Goal: Task Accomplishment & Management: Use online tool/utility

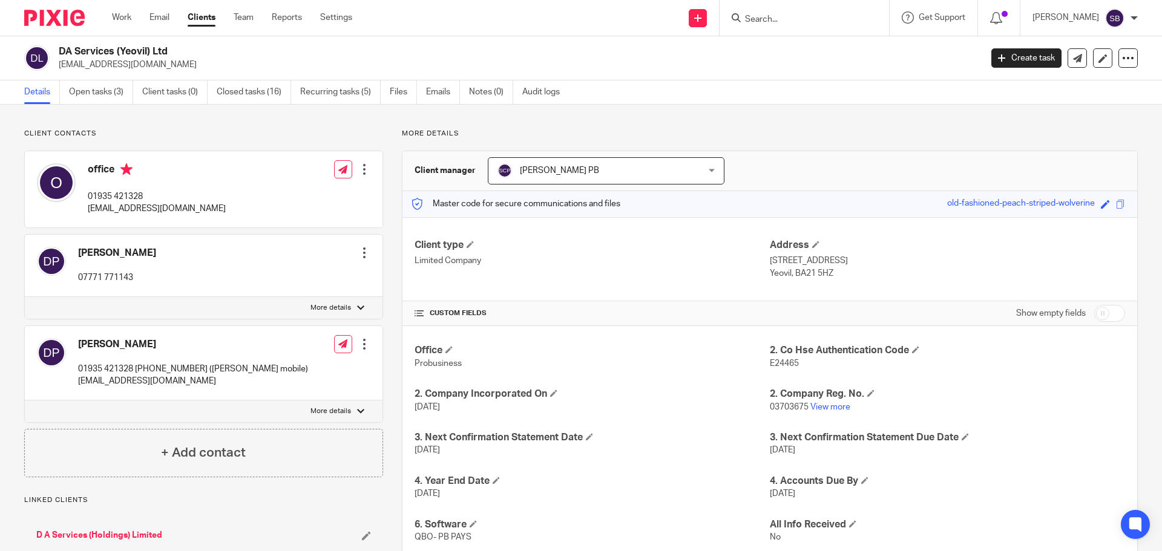
click at [803, 25] on input "Search" at bounding box center [798, 20] width 109 height 11
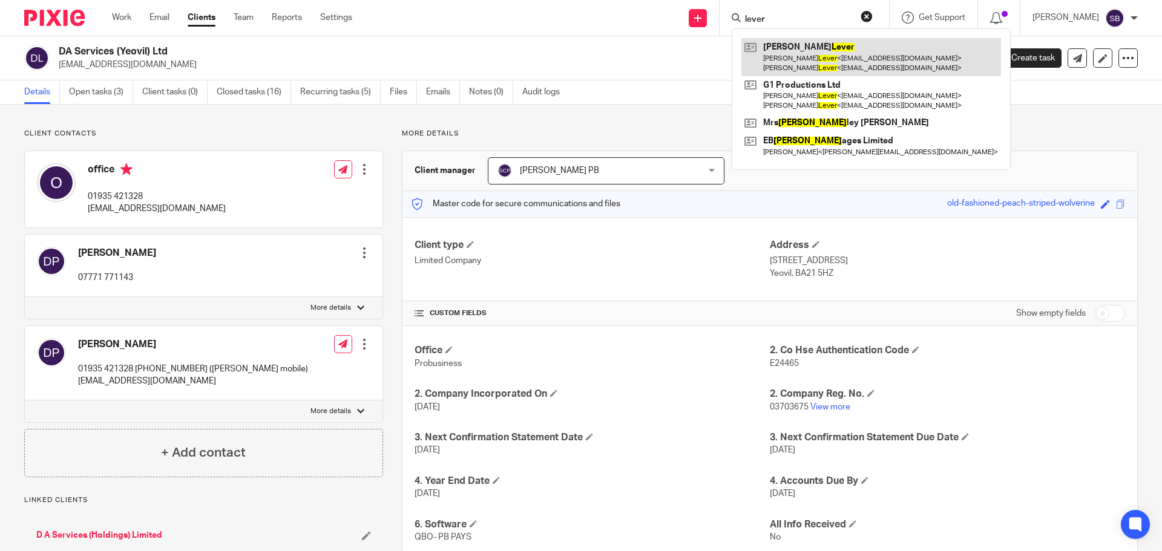
type input "lever"
click at [808, 55] on link at bounding box center [872, 57] width 260 height 38
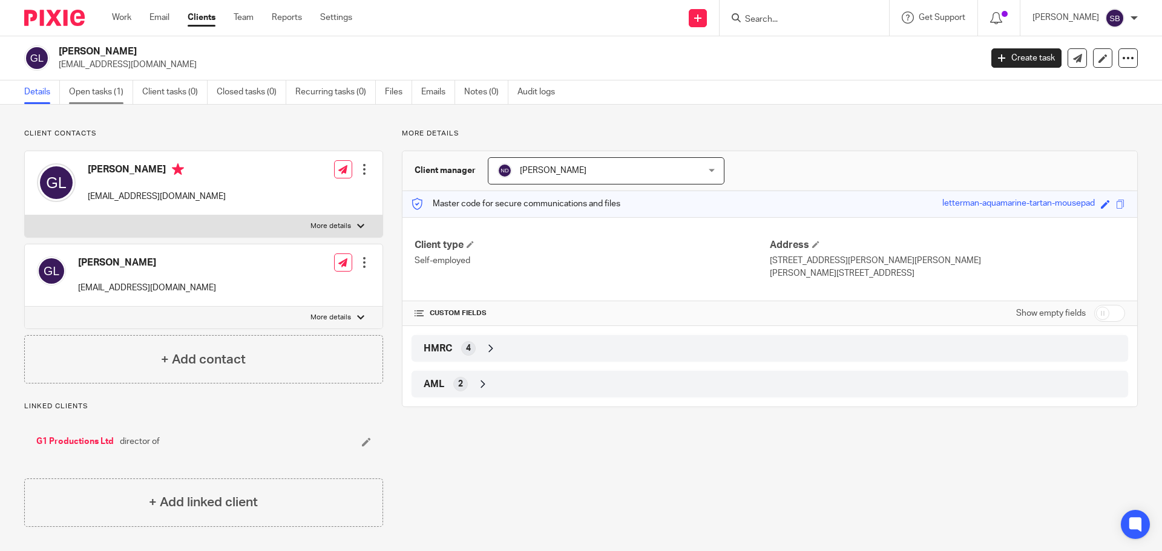
click at [101, 88] on link "Open tasks (1)" at bounding box center [101, 93] width 64 height 24
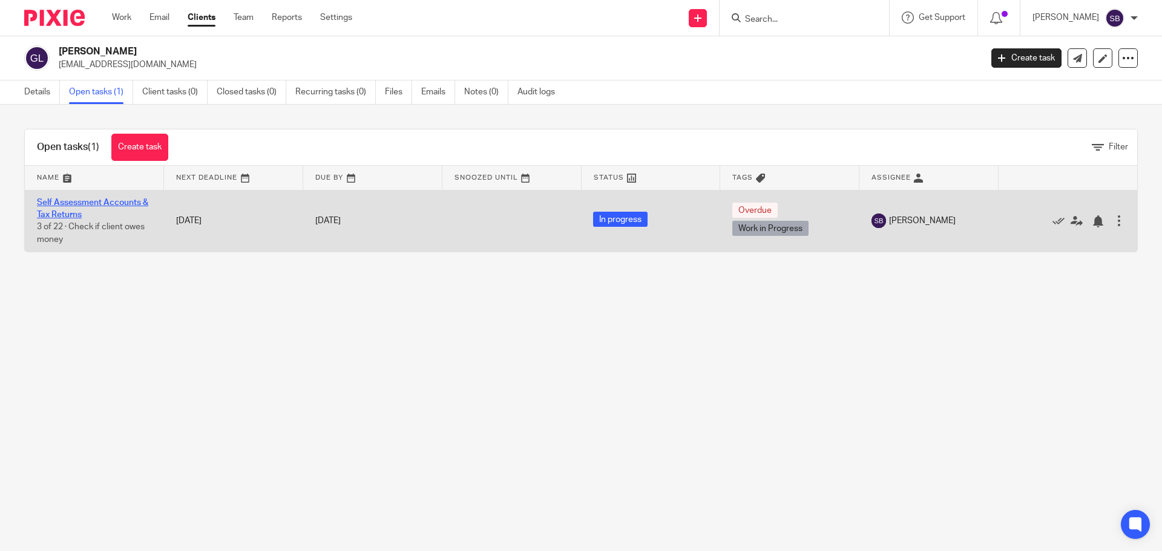
click at [127, 202] on link "Self Assessment Accounts & Tax Returns" at bounding box center [92, 209] width 111 height 21
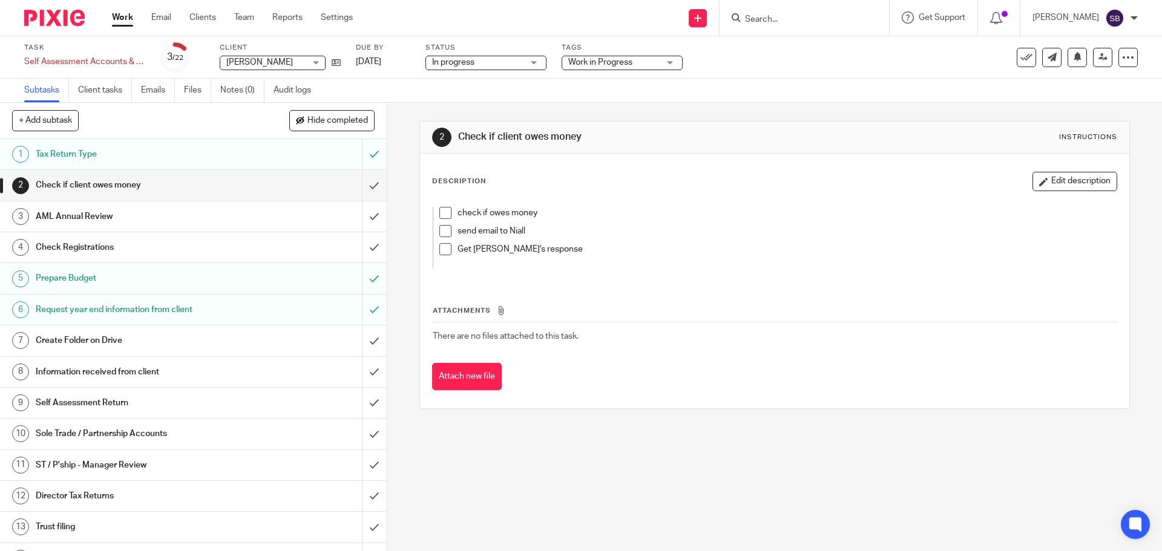
click at [820, 24] on input "Search" at bounding box center [798, 20] width 109 height 11
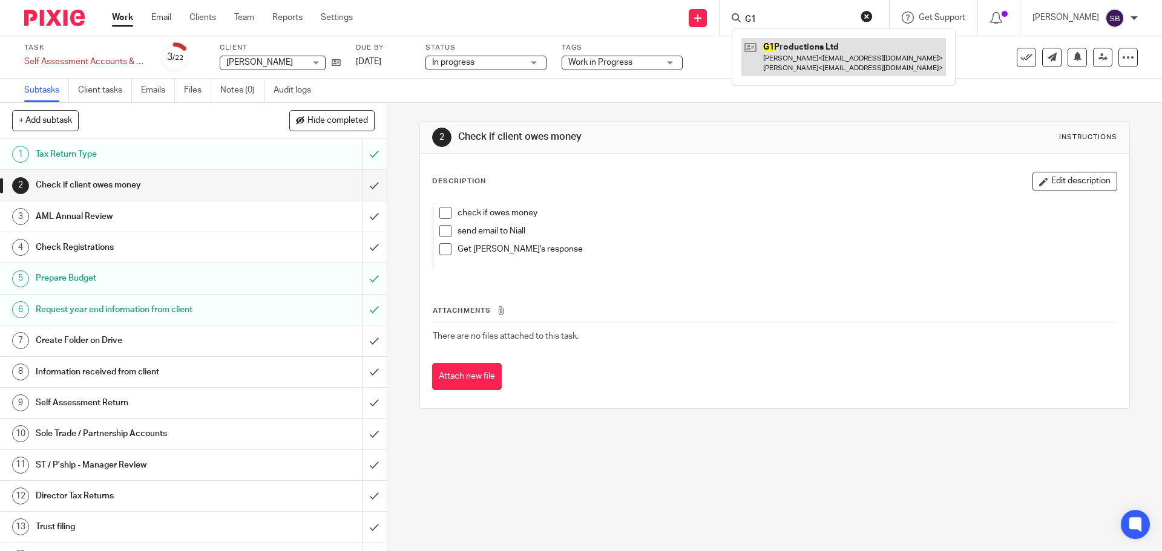
type input "G1"
click at [804, 44] on link at bounding box center [844, 57] width 205 height 38
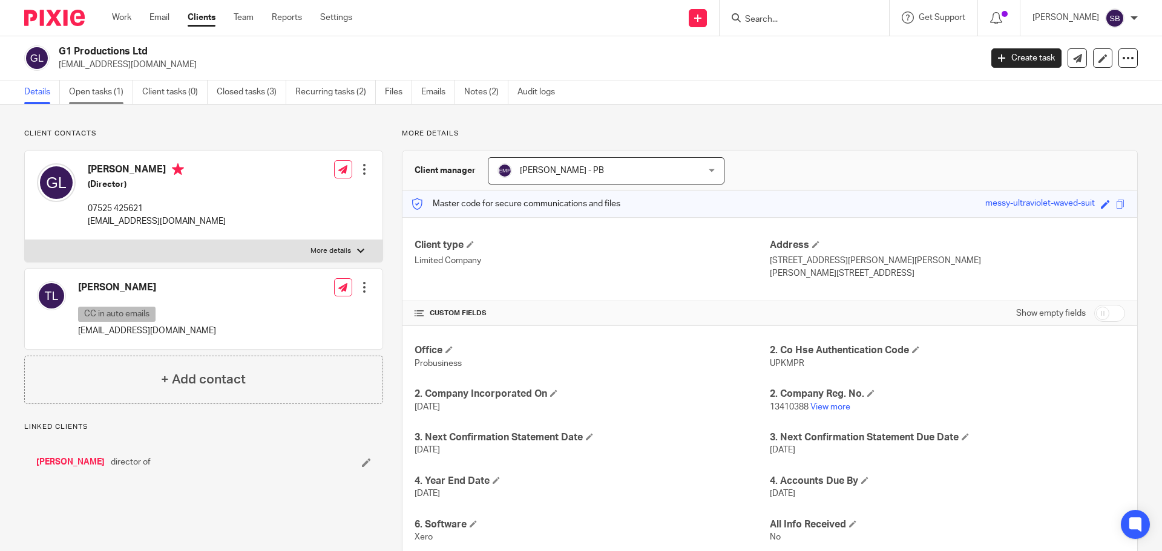
click at [75, 91] on link "Open tasks (1)" at bounding box center [101, 93] width 64 height 24
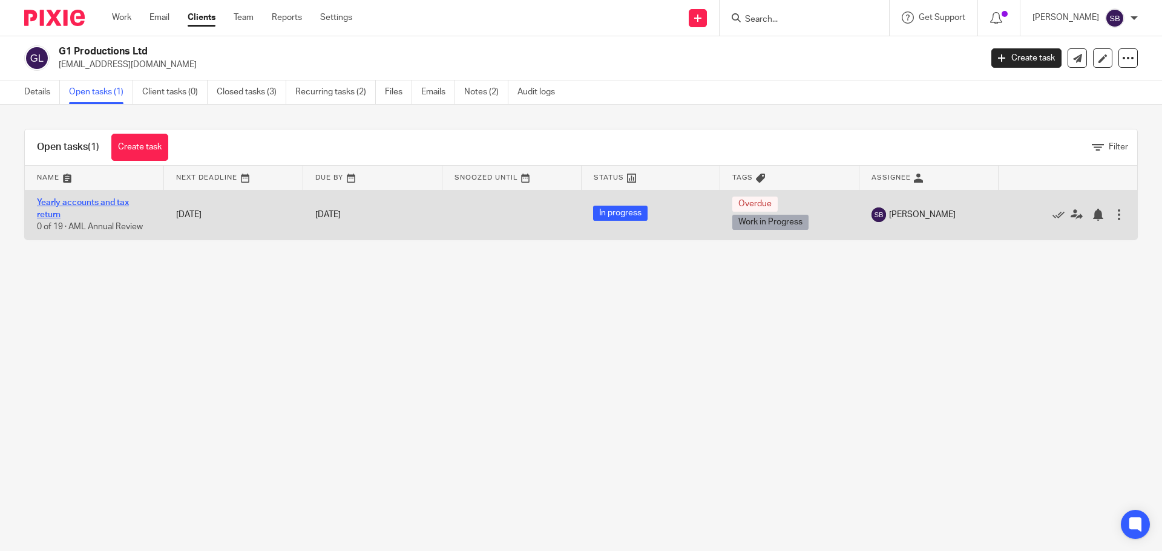
click at [97, 203] on link "Yearly accounts and tax return" at bounding box center [83, 209] width 92 height 21
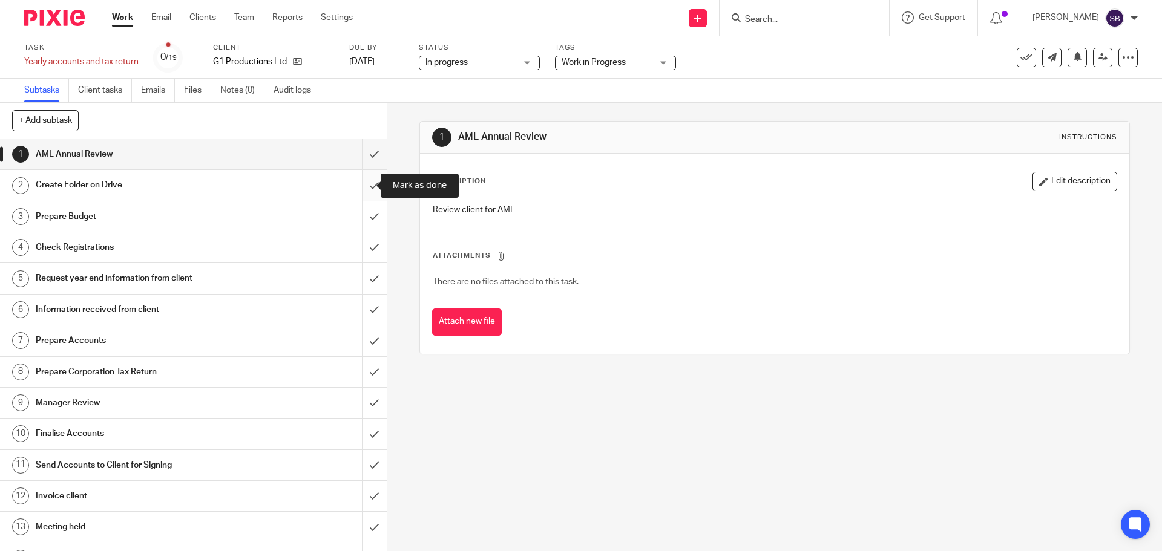
click at [366, 186] on input "submit" at bounding box center [193, 185] width 387 height 30
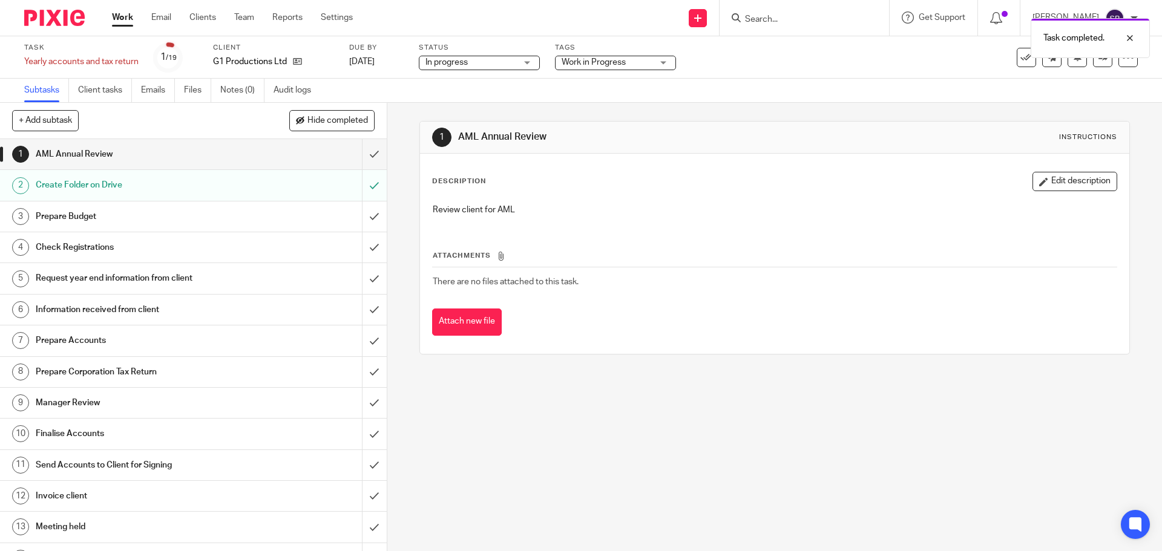
click at [74, 273] on h1 "Request year end information from client" at bounding box center [140, 278] width 209 height 18
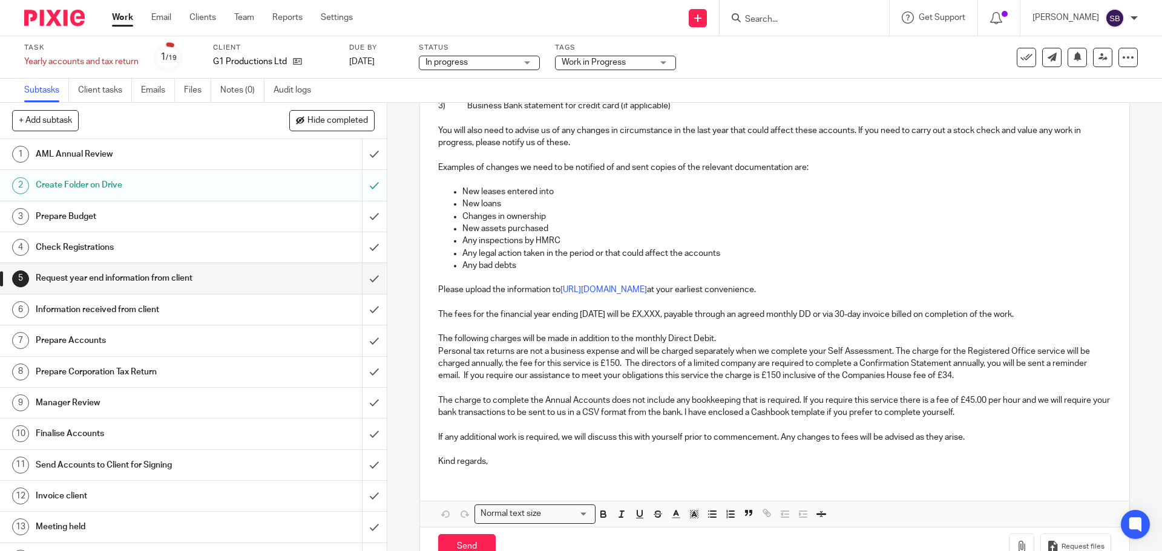
scroll to position [285, 0]
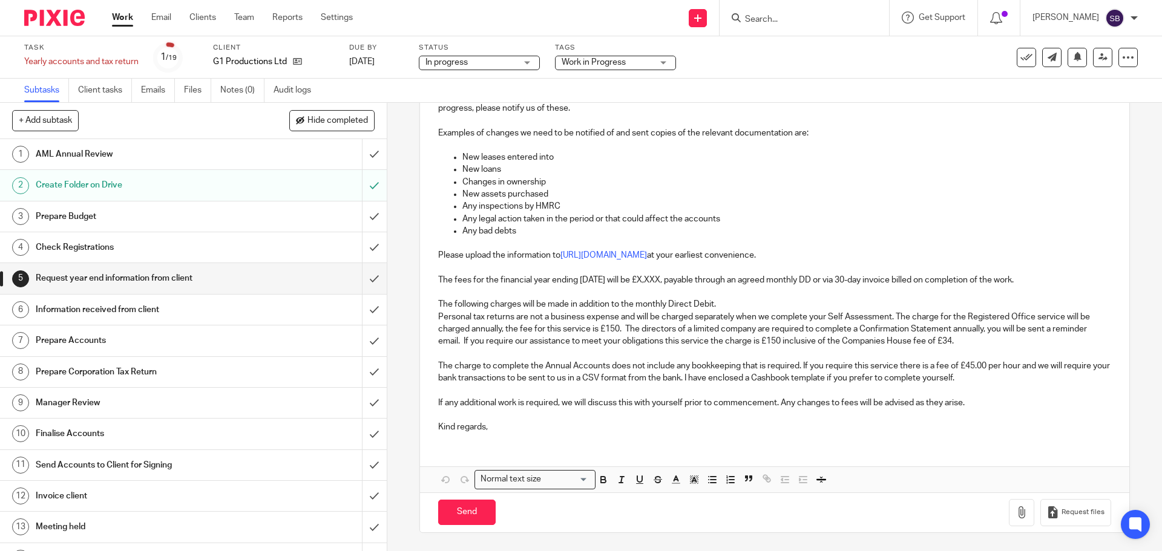
click at [219, 279] on h1 "Request year end information from client" at bounding box center [140, 278] width 209 height 18
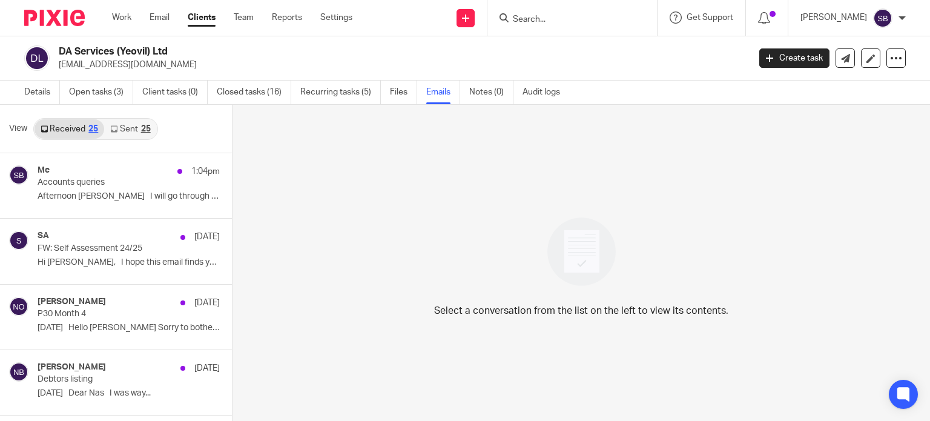
click at [572, 18] on input "Search" at bounding box center [566, 20] width 109 height 11
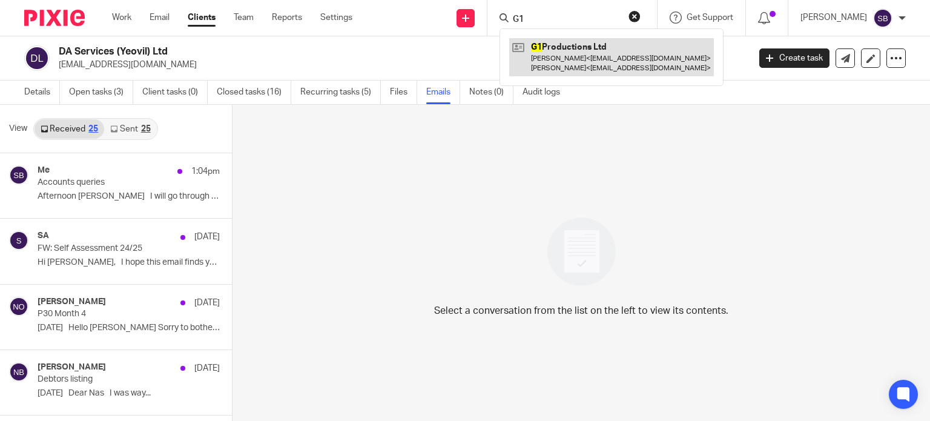
type input "G1"
click at [588, 54] on link at bounding box center [611, 57] width 205 height 38
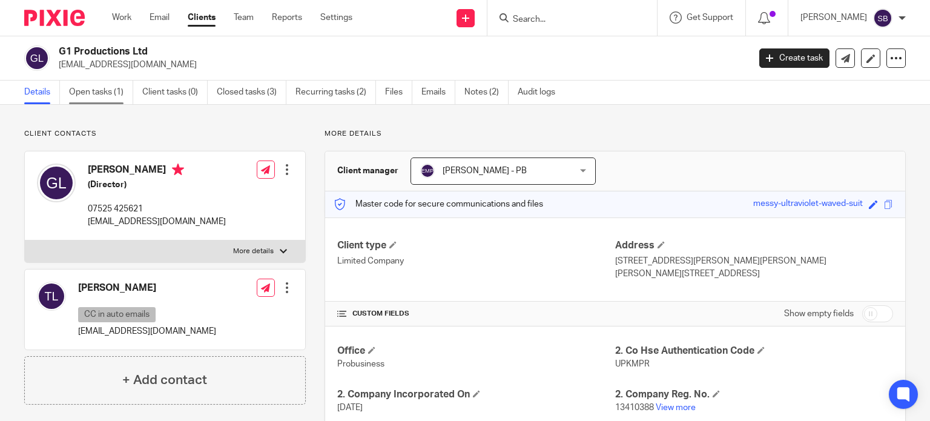
click at [111, 92] on link "Open tasks (1)" at bounding box center [101, 93] width 64 height 24
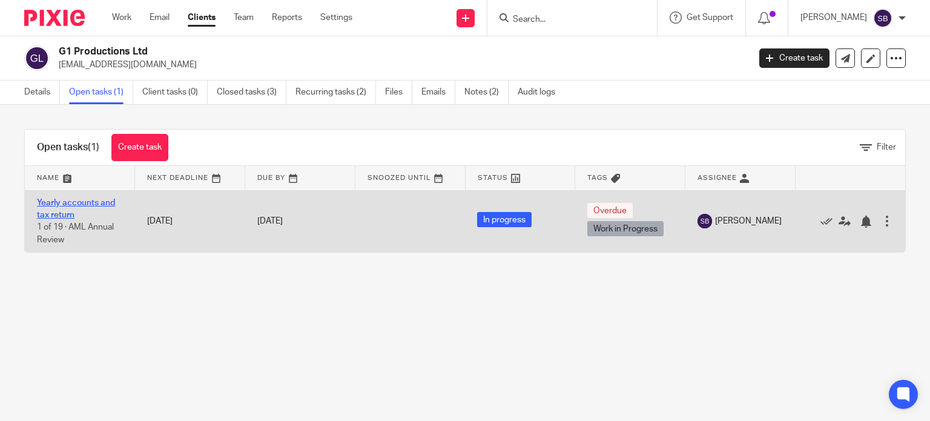
click at [71, 203] on link "Yearly accounts and tax return" at bounding box center [76, 209] width 78 height 21
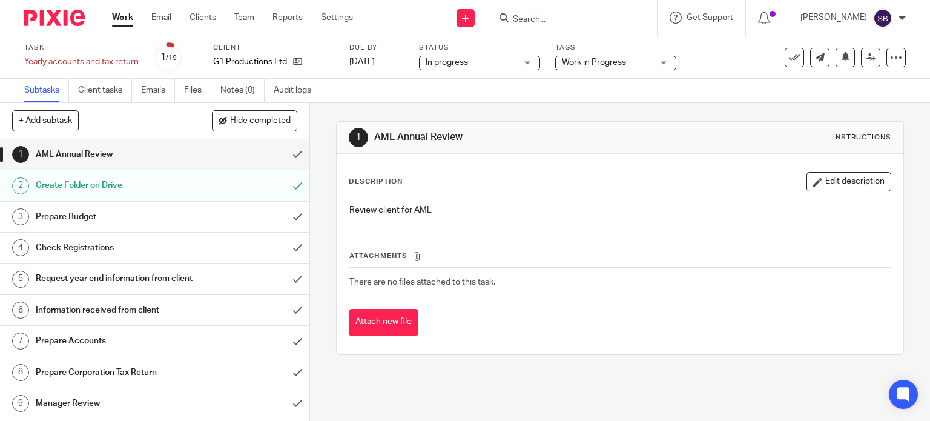
click at [119, 280] on h1 "Request year end information from client" at bounding box center [115, 278] width 158 height 18
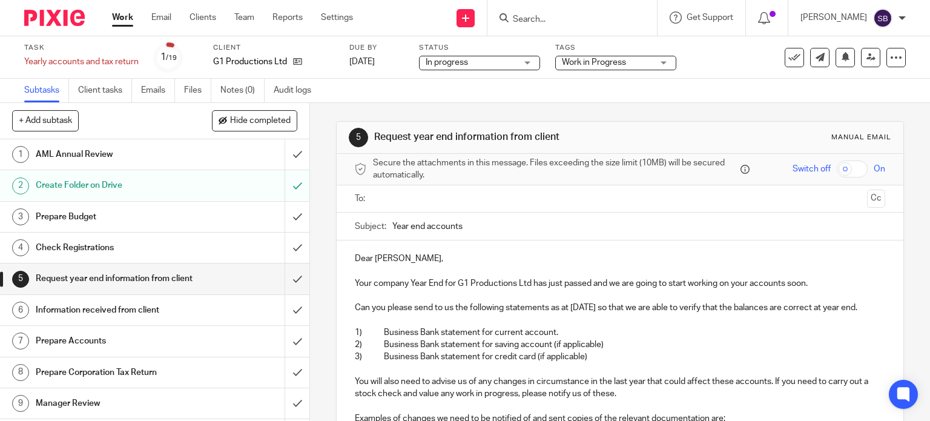
click at [85, 216] on h1 "Prepare Budget" at bounding box center [115, 217] width 158 height 18
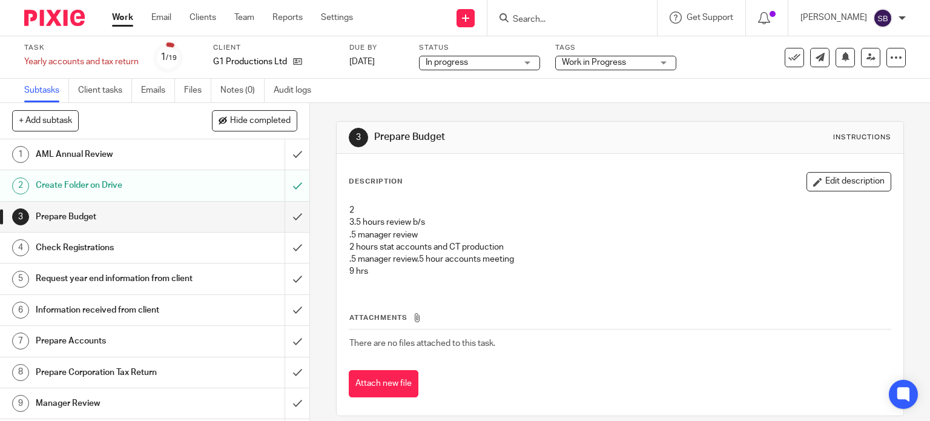
click at [120, 277] on h1 "Request year end information from client" at bounding box center [115, 278] width 158 height 18
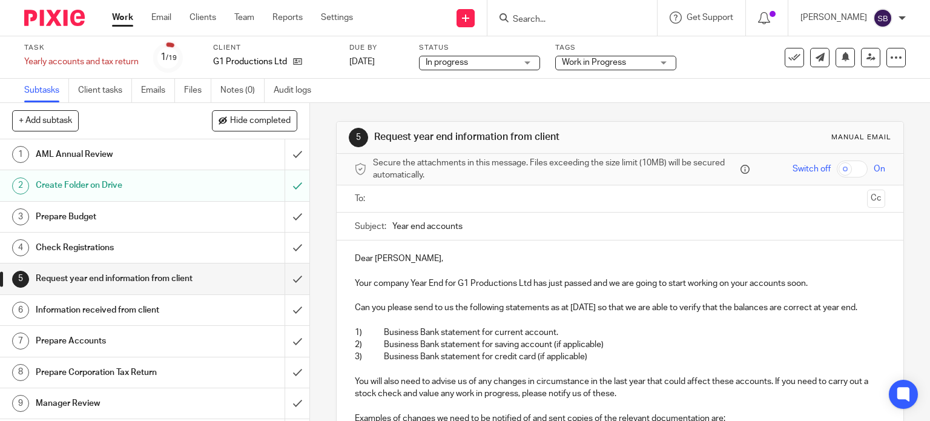
click at [371, 284] on p "Your company Year End for G1 Productions Ltd has just passed and we are going t…" at bounding box center [620, 283] width 531 height 12
click at [355, 314] on p "Can you please send to us the following statements as at [DATE] so that we are …" at bounding box center [620, 307] width 531 height 12
click at [568, 338] on p "1) Business Bank statement for current account." at bounding box center [620, 332] width 531 height 12
click at [533, 363] on p "3) Business Bank statement for credit card (if applicable)" at bounding box center [620, 356] width 531 height 12
click at [615, 350] on p "2) Business Bank statement for saving account (if applicable)" at bounding box center [620, 344] width 531 height 12
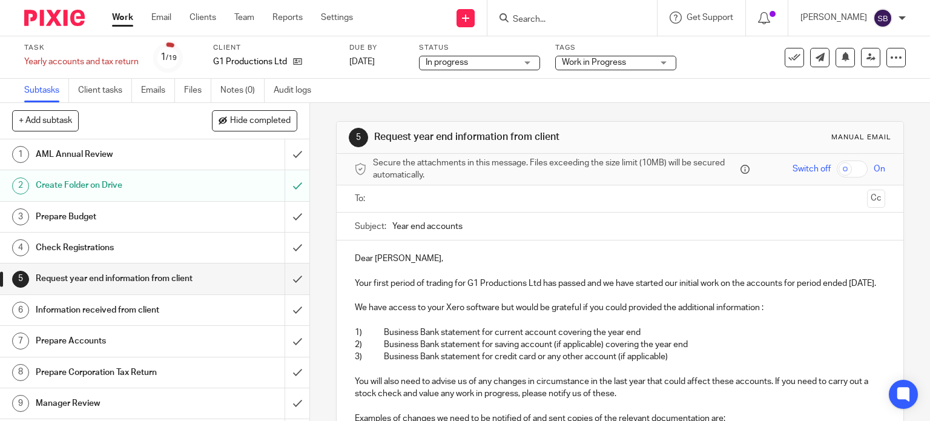
click at [680, 363] on p "3) Business Bank statement for credit card or any other account (if applicable)" at bounding box center [620, 356] width 531 height 12
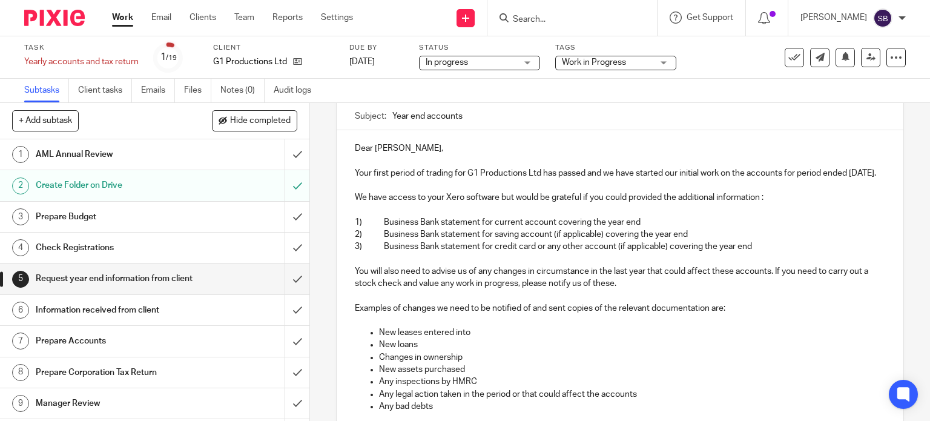
scroll to position [121, 0]
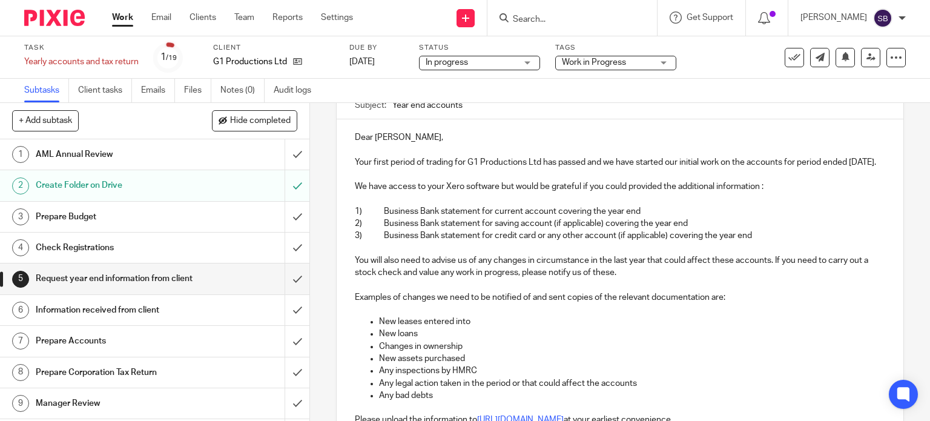
click at [599, 273] on p "You will also need to advise us of any changes in circumstance in the last year…" at bounding box center [620, 266] width 531 height 25
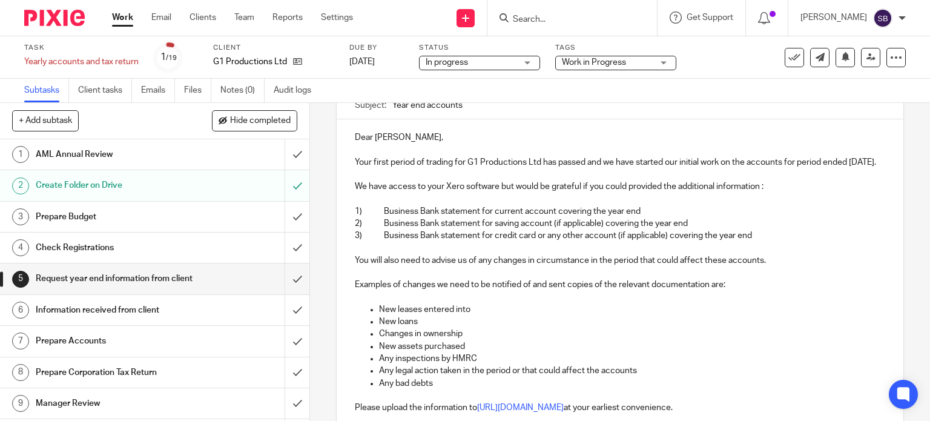
click at [347, 295] on div "Dear [PERSON_NAME], Your first period of trading for G1 Productions Ltd has pas…" at bounding box center [620, 375] width 567 height 512
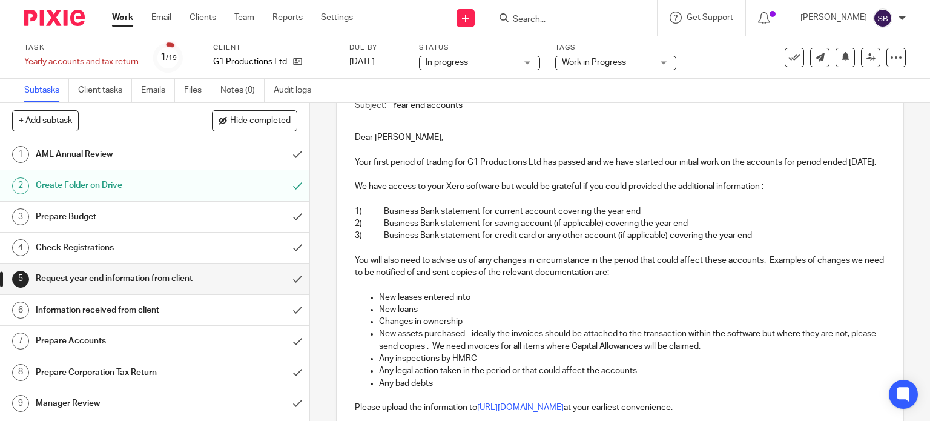
click at [495, 364] on p "Any inspections by HMRC" at bounding box center [632, 358] width 507 height 12
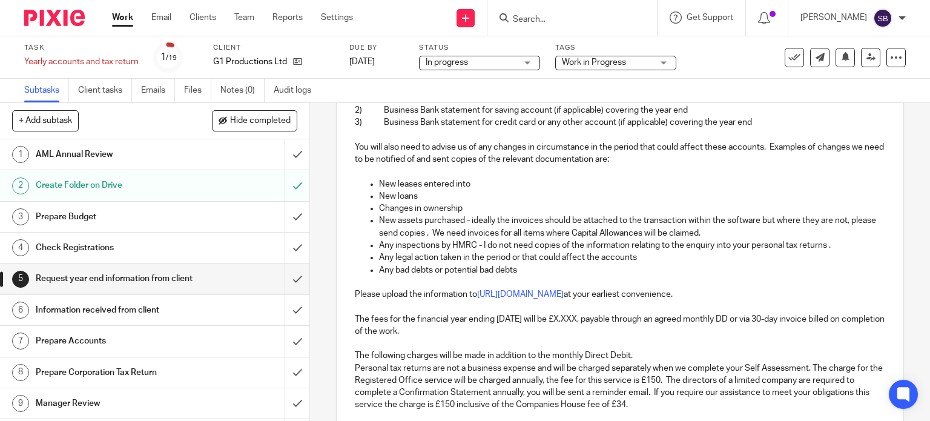
scroll to position [242, 0]
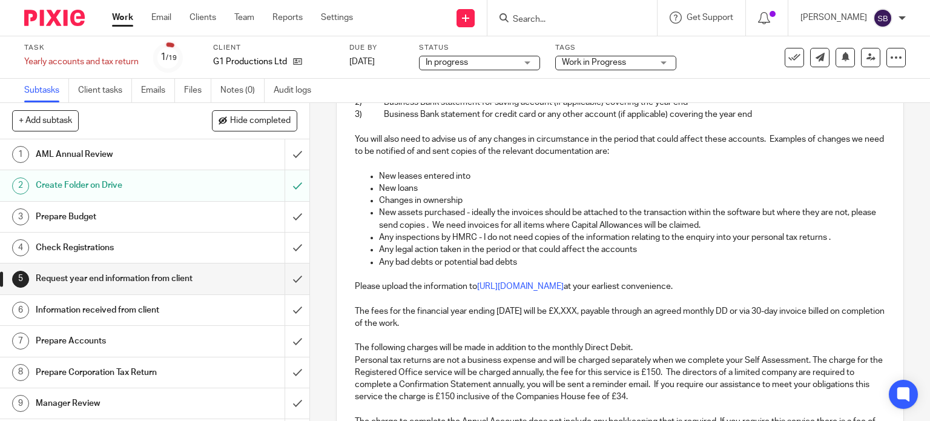
click at [357, 280] on ul "New leases entered into New loans Changes in ownership New assets purchased - i…" at bounding box center [620, 225] width 531 height 110
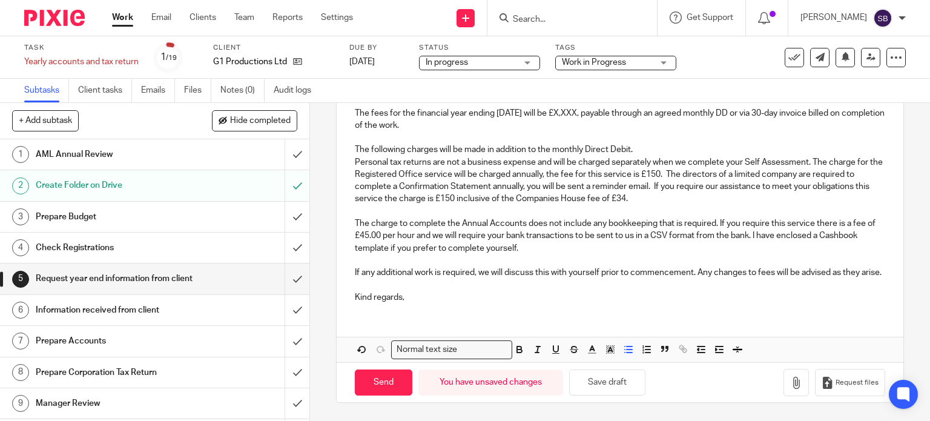
scroll to position [462, 0]
click at [702, 349] on icon "button" at bounding box center [701, 349] width 11 height 11
click at [624, 354] on icon "button" at bounding box center [628, 349] width 11 height 11
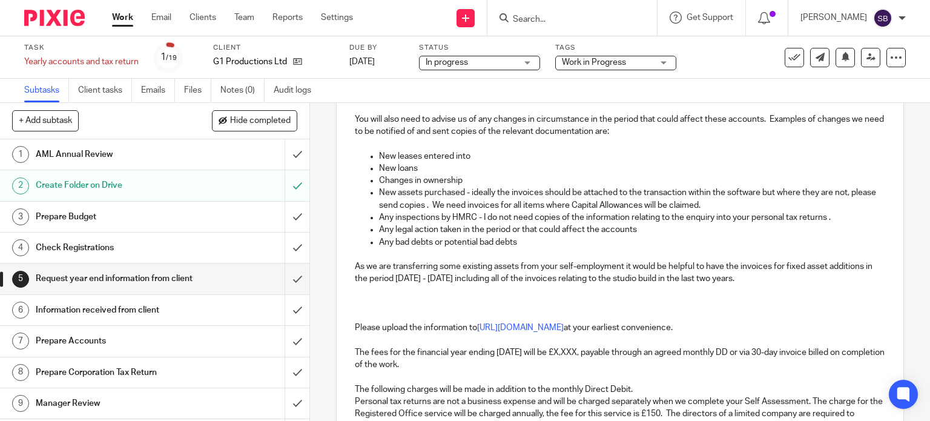
scroll to position [284, 0]
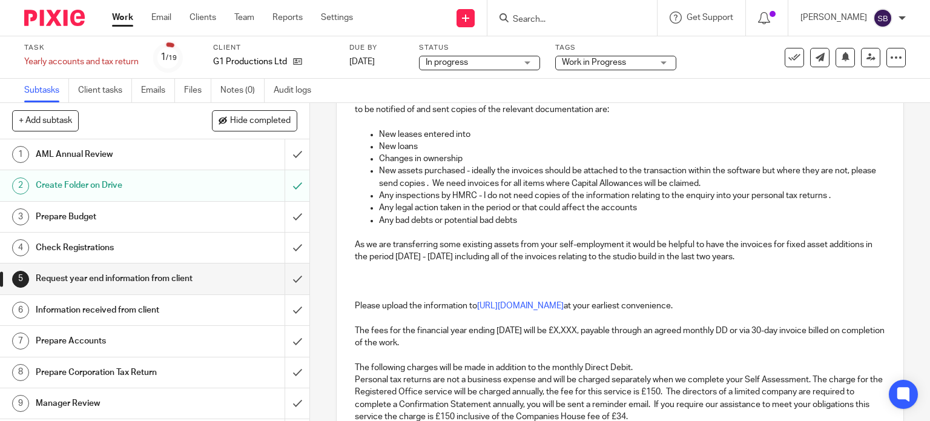
click at [768, 263] on p "As we are transferring some existing assets from your self-employment it would …" at bounding box center [620, 251] width 531 height 25
click at [350, 258] on div "Dear [PERSON_NAME], Your first period of trading for G1 Productions Ltd has pas…" at bounding box center [620, 242] width 567 height 573
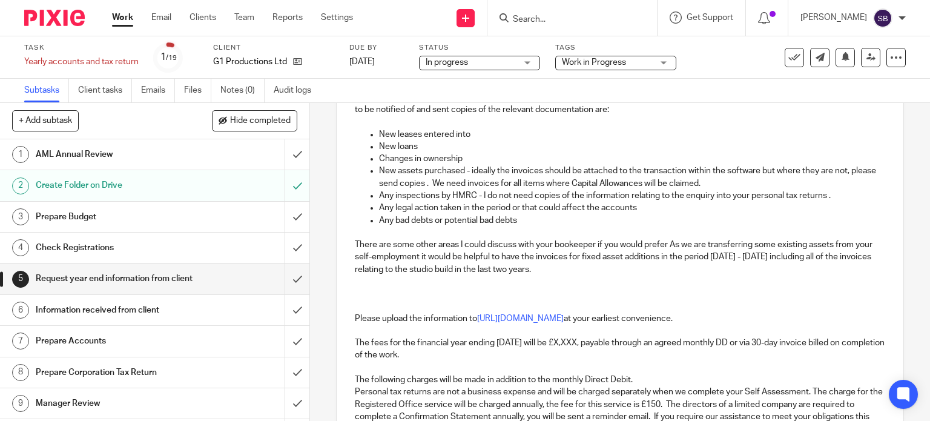
click at [573, 256] on p "There are some other areas I could discuss with your bookeeper if you would pre…" at bounding box center [620, 257] width 531 height 37
click at [513, 259] on p "There are some other areas I could discuss with your bookkeeper if you would pr…" at bounding box center [620, 257] width 531 height 37
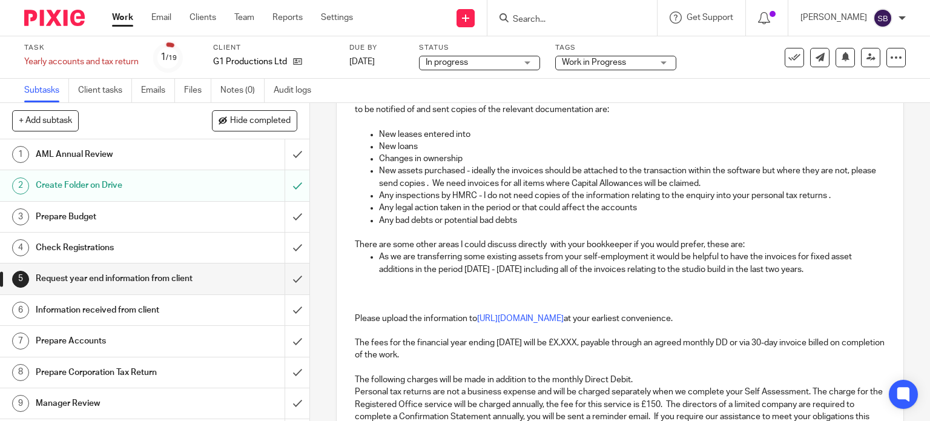
click at [826, 275] on p "As we are transferring some existing assets from your self-employment it would …" at bounding box center [632, 263] width 507 height 25
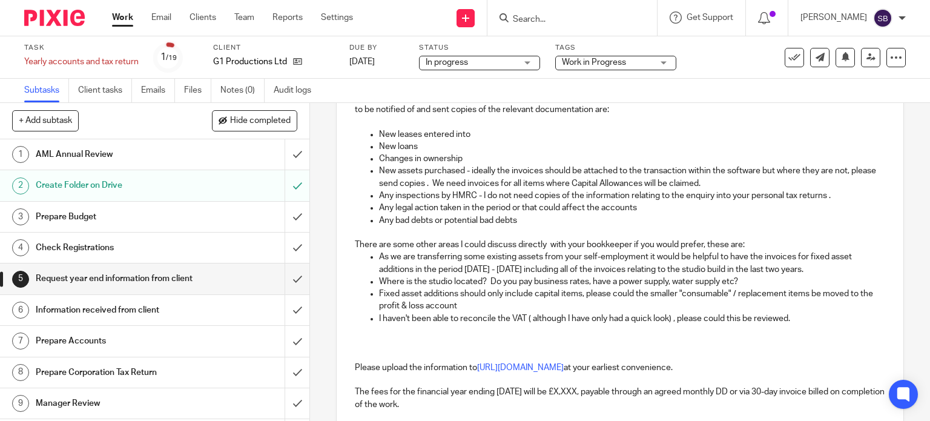
click at [355, 349] on p at bounding box center [620, 343] width 531 height 12
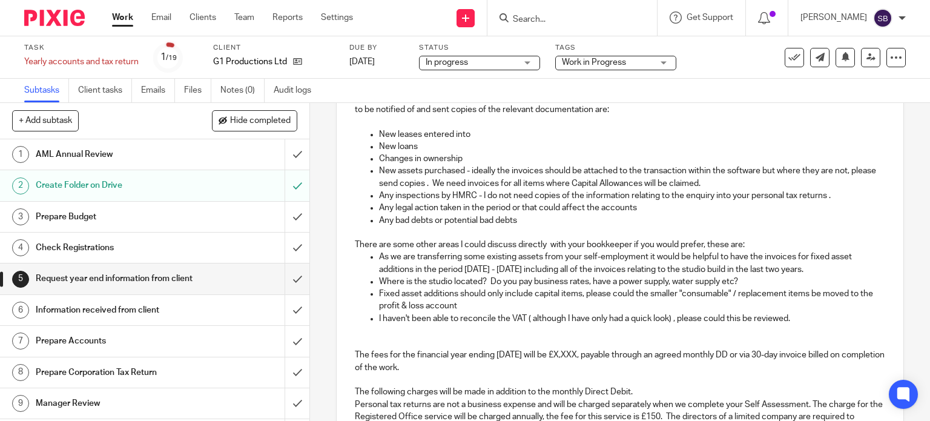
click at [798, 324] on p "I haven't been able to reconcile the VAT ( although I have only had a quick loo…" at bounding box center [632, 318] width 507 height 12
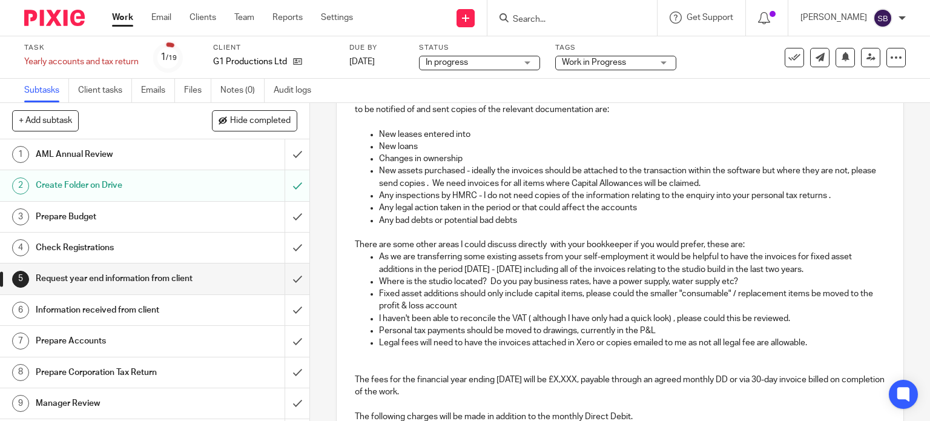
click at [518, 393] on p "The fees for the financial year ending [DATE] will be £X,XXX, payable through a…" at bounding box center [620, 385] width 531 height 25
click at [462, 389] on p "The fees for the financial year ending [DATE] will be £X,XXX, payable through a…" at bounding box center [620, 385] width 531 height 25
click at [584, 393] on p "The fees for the financial year ending [DATE] will be £X,XXX, payable through a…" at bounding box center [620, 385] width 531 height 25
drag, startPoint x: 613, startPoint y: 392, endPoint x: 634, endPoint y: 392, distance: 21.2
click at [613, 392] on p "The fees for the financial year ending [DATE] will be £X,XXX, payable through a…" at bounding box center [620, 385] width 531 height 25
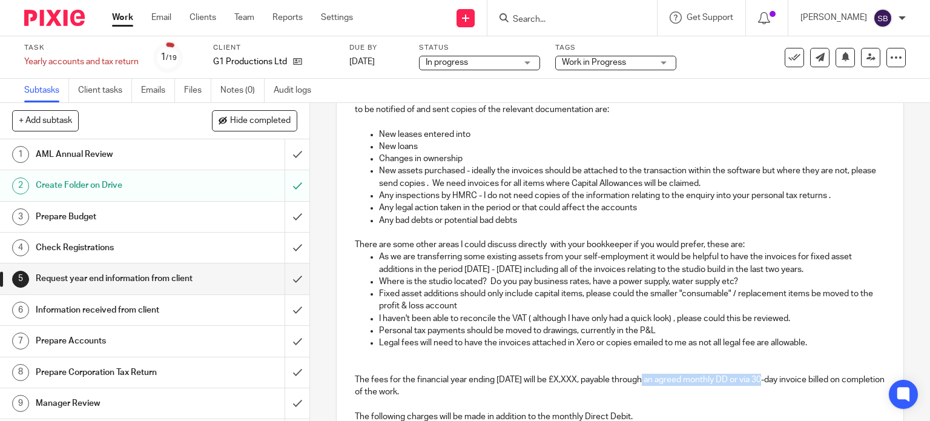
drag, startPoint x: 643, startPoint y: 392, endPoint x: 768, endPoint y: 396, distance: 124.2
click at [768, 396] on p "The fees for the financial year ending [DATE] will be £X,XXX, payable through a…" at bounding box center [620, 385] width 531 height 25
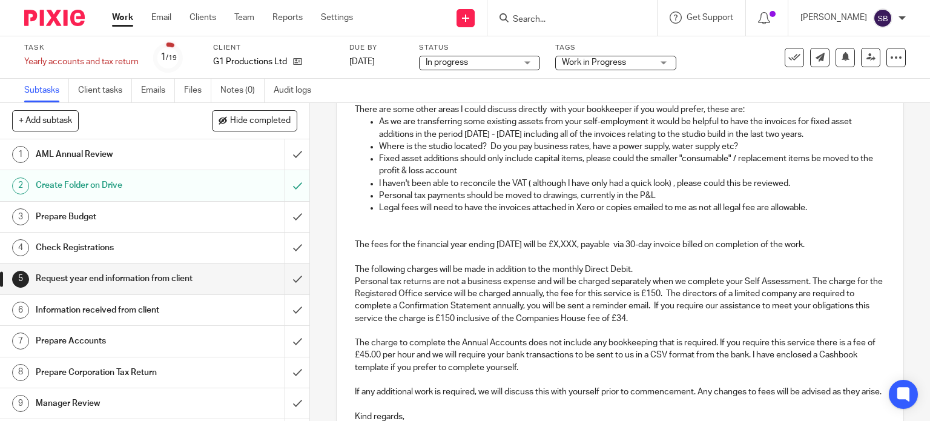
scroll to position [466, 0]
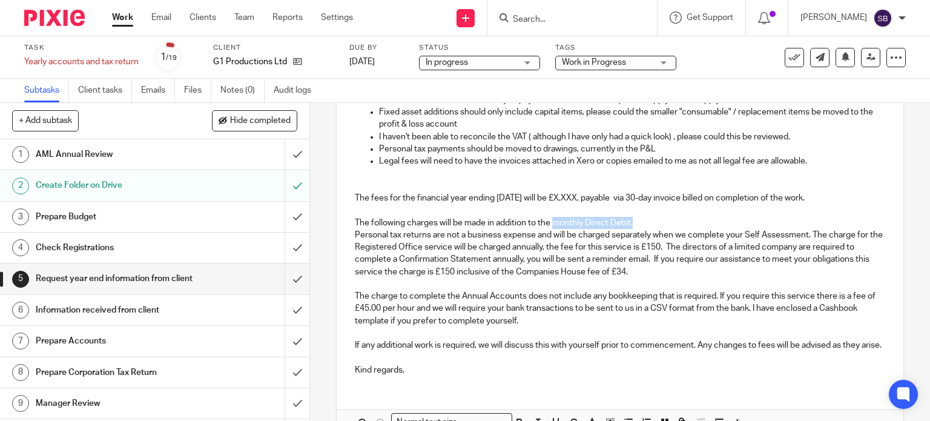
drag, startPoint x: 551, startPoint y: 234, endPoint x: 632, endPoint y: 230, distance: 80.6
click at [632, 229] on p "The following charges will be made in addition to the monthly Direct Debit." at bounding box center [620, 223] width 531 height 12
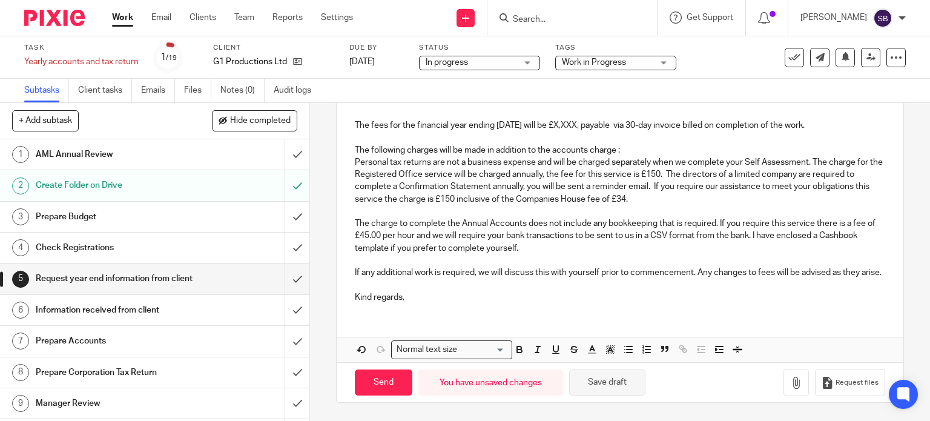
click at [615, 381] on button "Save draft" at bounding box center [607, 382] width 76 height 26
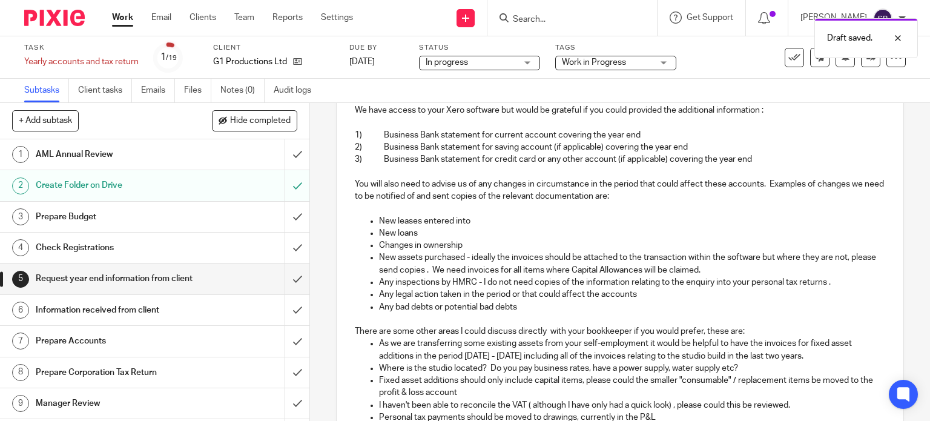
scroll to position [0, 0]
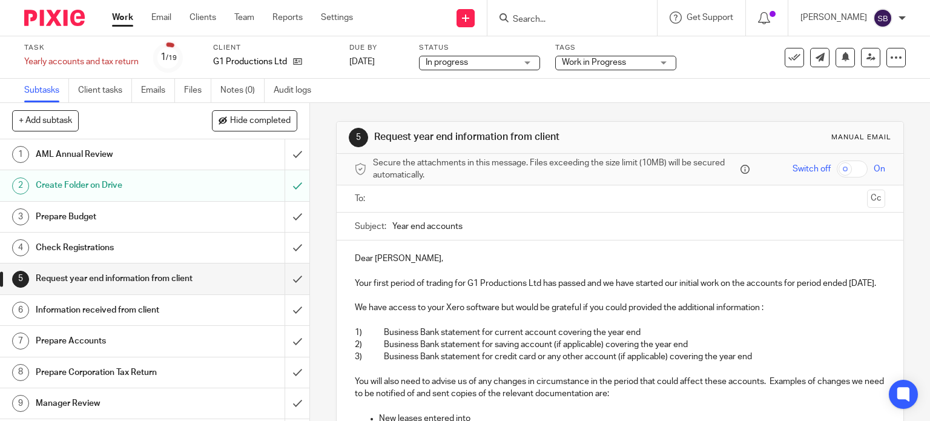
click at [821, 285] on p "Your first period of trading for G1 Productions Ltd has passed and we have star…" at bounding box center [620, 283] width 531 height 12
click at [809, 326] on p at bounding box center [620, 320] width 531 height 12
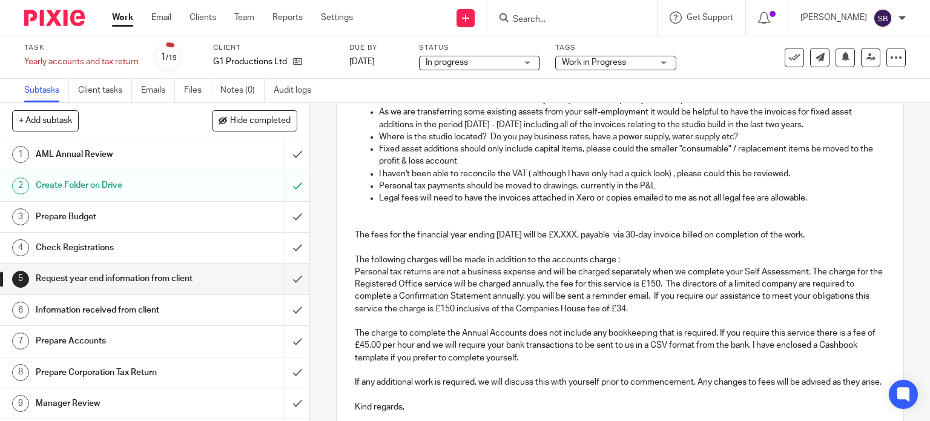
scroll to position [561, 0]
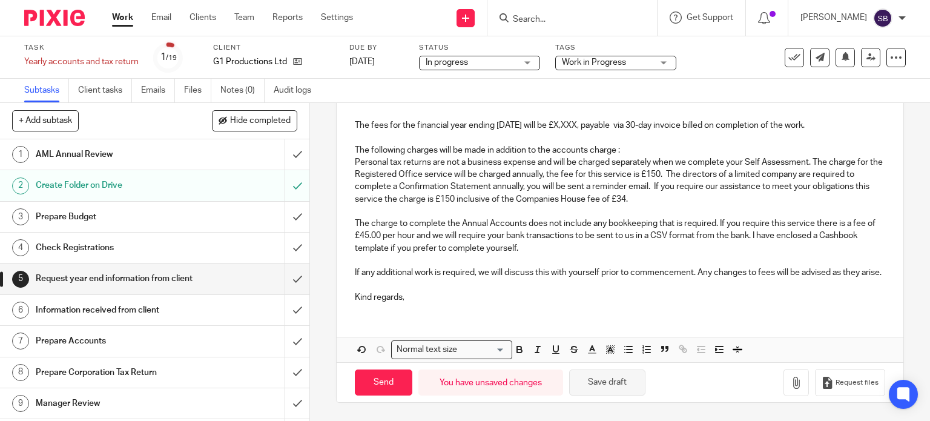
click at [605, 383] on button "Save draft" at bounding box center [607, 382] width 76 height 26
click at [599, 386] on button "Save draft" at bounding box center [607, 382] width 76 height 26
click at [547, 299] on p "Kind regards," at bounding box center [620, 297] width 531 height 12
click at [608, 383] on button "Save draft" at bounding box center [607, 382] width 76 height 26
